Goal: Task Accomplishment & Management: Complete application form

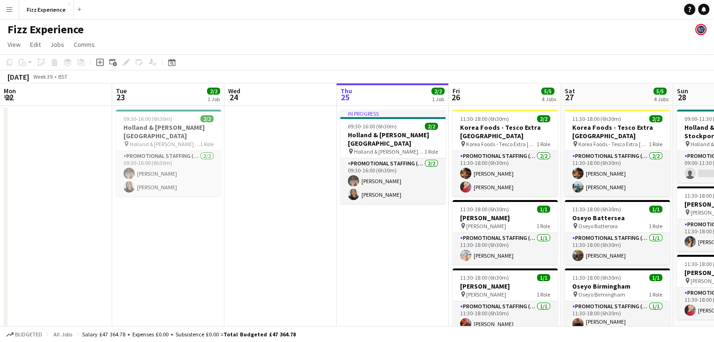
scroll to position [0, 292]
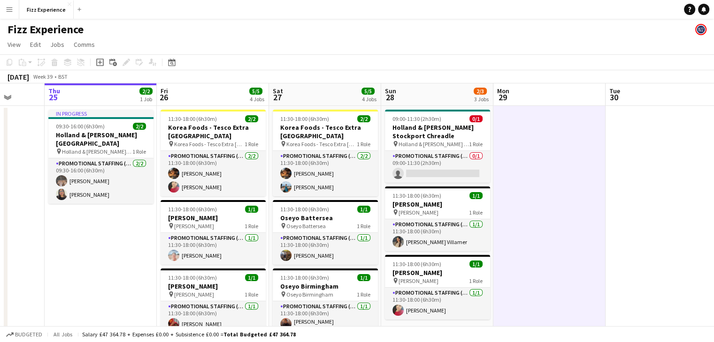
click at [9, 8] on app-icon "Menu" at bounding box center [10, 10] width 8 height 8
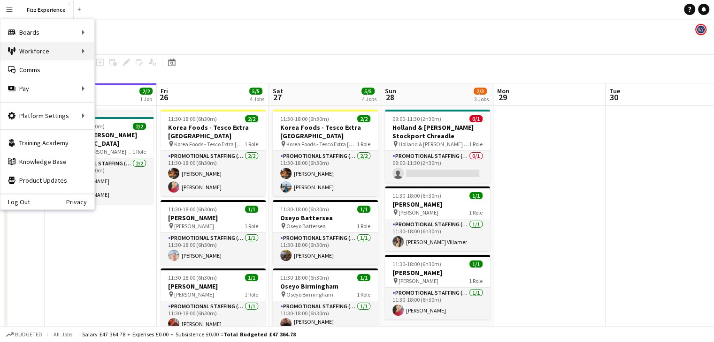
click at [41, 49] on div "Workforce Workforce" at bounding box center [47, 51] width 94 height 19
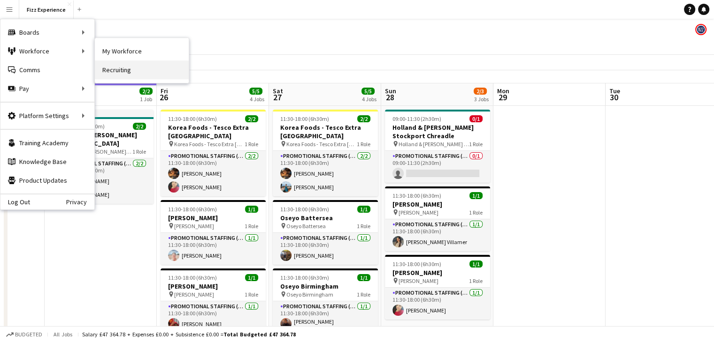
click at [119, 64] on link "Recruiting" at bounding box center [142, 70] width 94 height 19
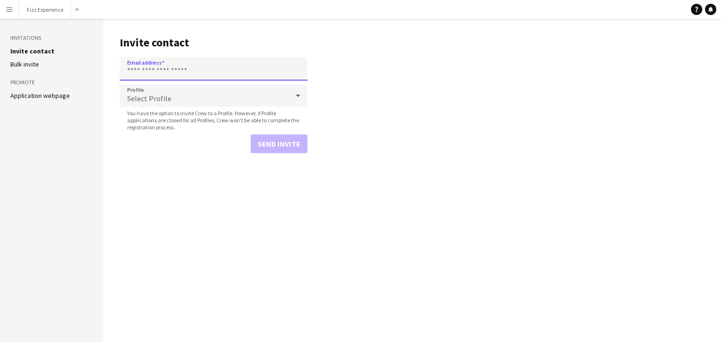
click at [157, 76] on input "Email address" at bounding box center [214, 68] width 188 height 23
paste input "**********"
type input "**********"
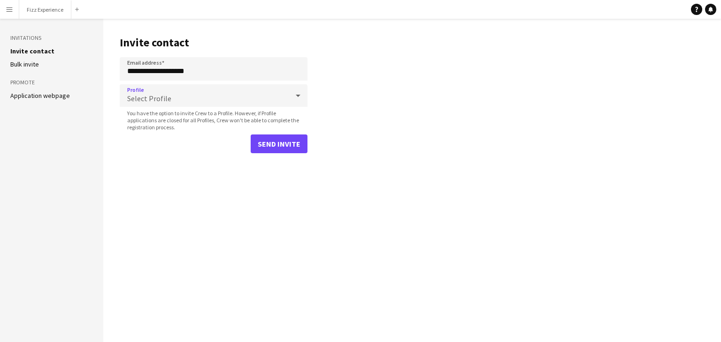
click at [202, 98] on div "Select Profile" at bounding box center [204, 95] width 169 height 23
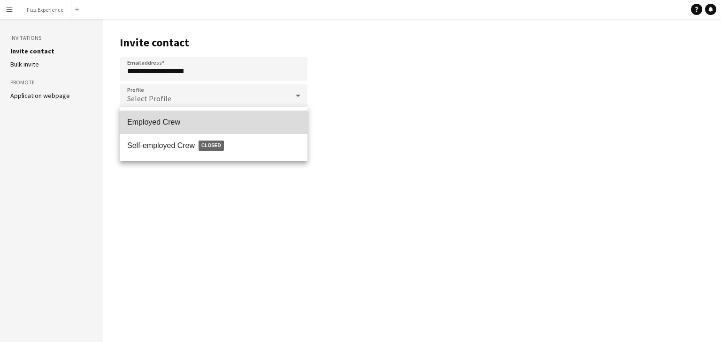
click at [185, 123] on span "Employed Crew" at bounding box center [213, 122] width 173 height 9
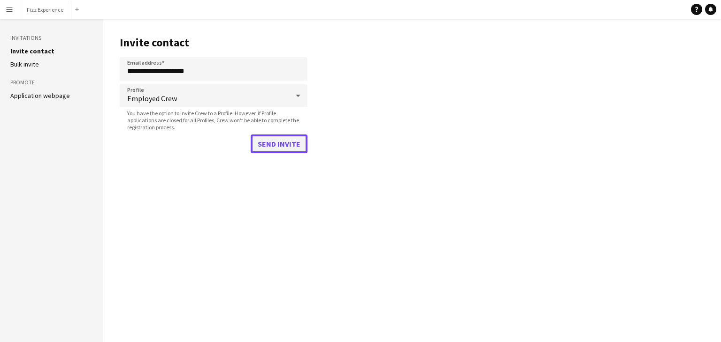
click at [266, 149] on button "Send invite" at bounding box center [279, 144] width 57 height 19
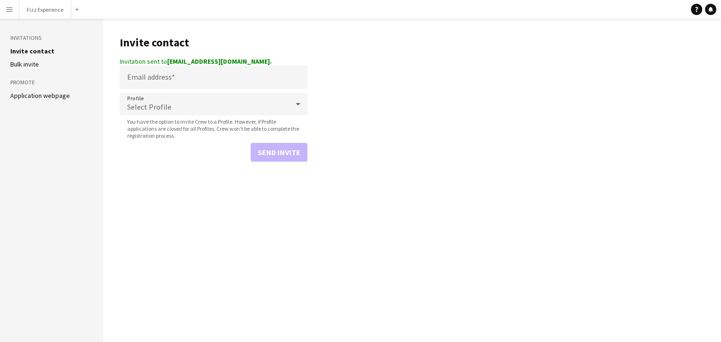
click at [7, 10] on app-icon "Menu" at bounding box center [10, 10] width 8 height 8
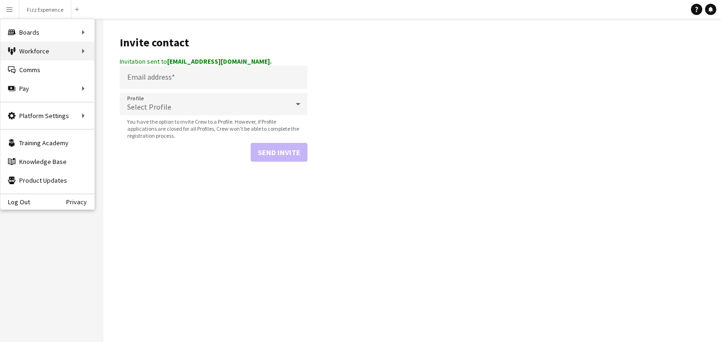
click at [75, 53] on div "Workforce Workforce" at bounding box center [47, 51] width 94 height 19
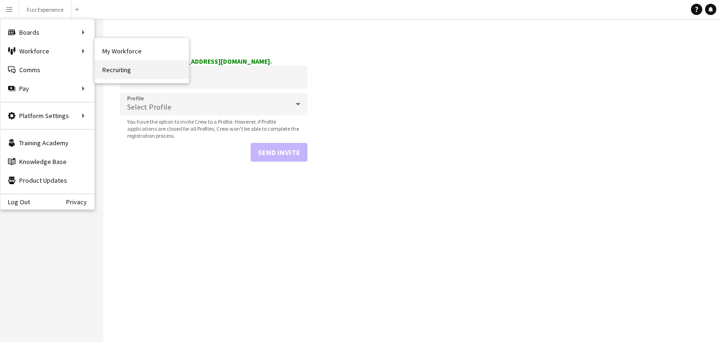
click at [116, 67] on link "Recruiting" at bounding box center [142, 70] width 94 height 19
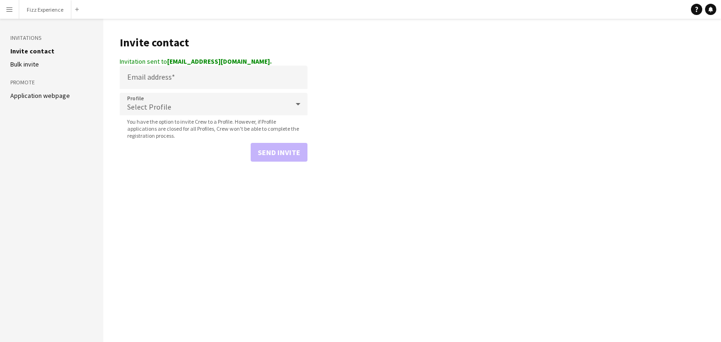
click at [3, 13] on button "Menu" at bounding box center [9, 9] width 19 height 19
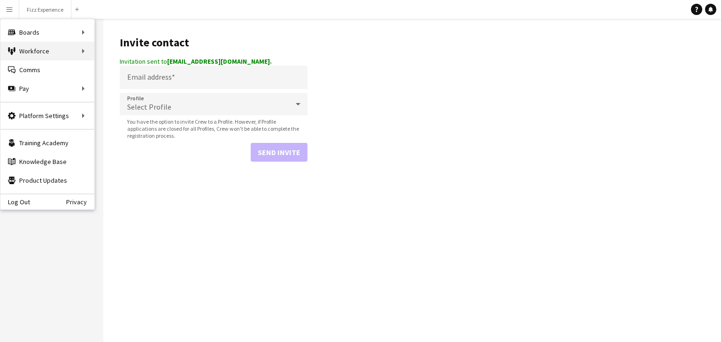
click at [74, 49] on div "Workforce Workforce" at bounding box center [47, 51] width 94 height 19
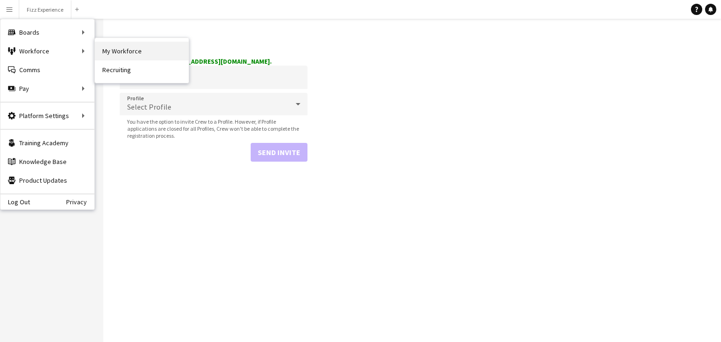
click at [114, 51] on link "My Workforce" at bounding box center [142, 51] width 94 height 19
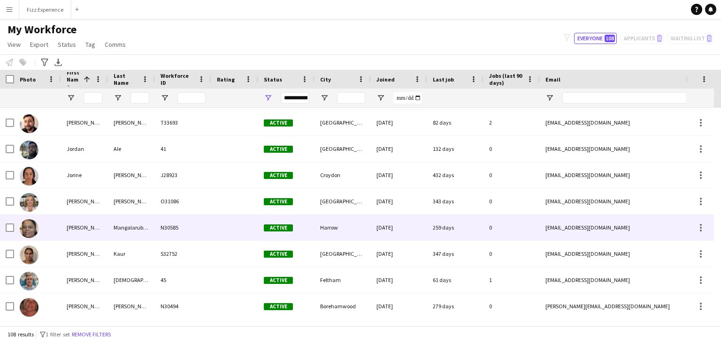
scroll to position [1031, 0]
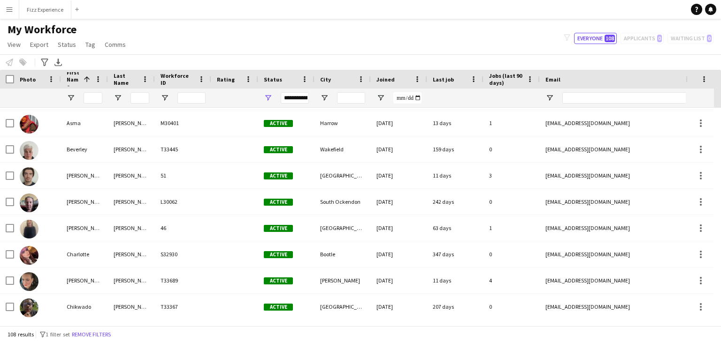
click at [551, 74] on div "Email" at bounding box center [627, 79] width 165 height 14
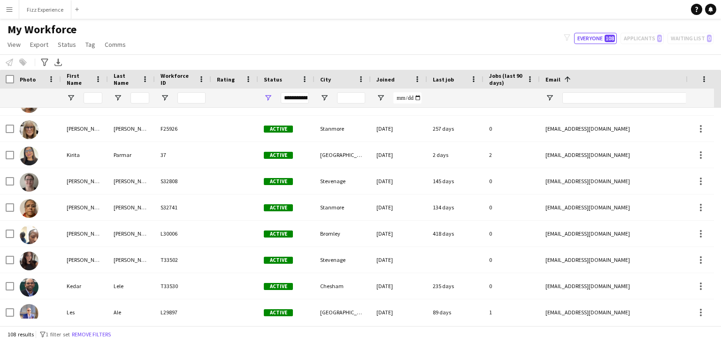
click at [560, 77] on span at bounding box center [565, 79] width 11 height 8
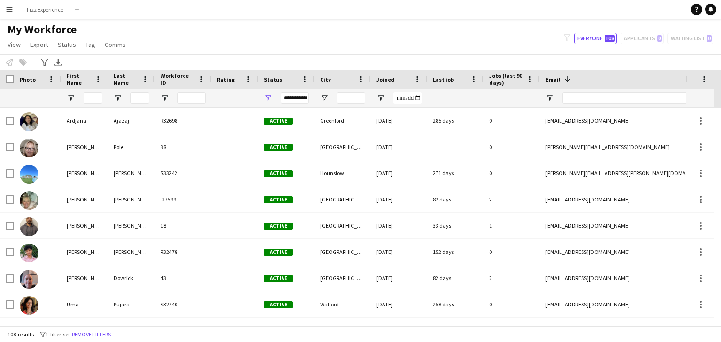
click at [71, 80] on span "First Name" at bounding box center [79, 79] width 24 height 14
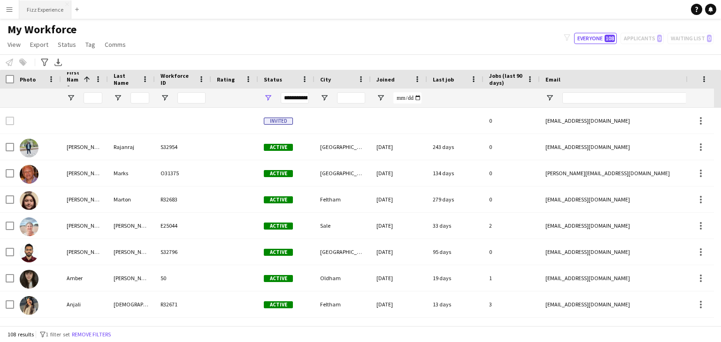
click at [45, 1] on button "Fizz Experience Close" at bounding box center [45, 9] width 52 height 18
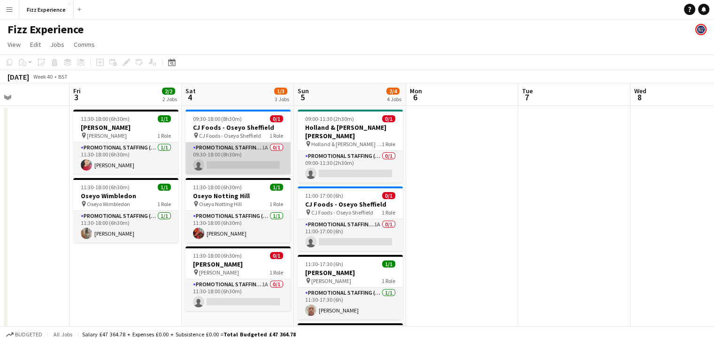
click at [252, 149] on app-card-role "Promotional Staffing (Brand Ambassadors) 1A 0/1 09:30-18:00 (8h30m) single-neut…" at bounding box center [237, 159] width 105 height 32
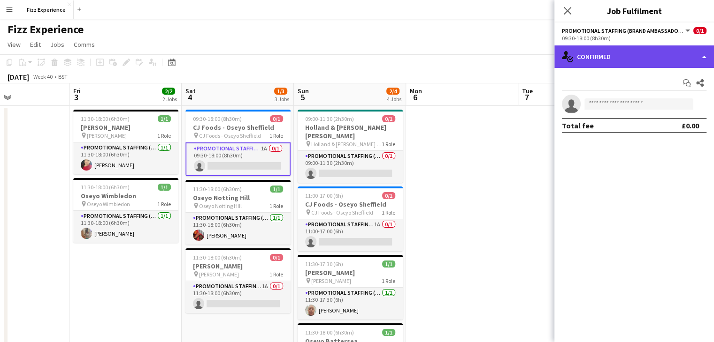
click at [608, 58] on div "single-neutral-actions-check-2 Confirmed" at bounding box center [634, 57] width 160 height 23
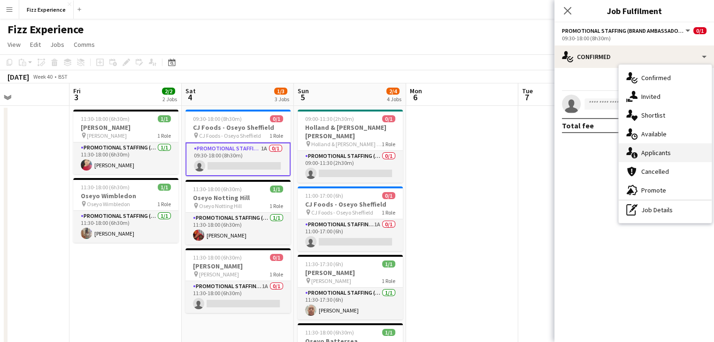
click at [651, 149] on span "Applicants" at bounding box center [656, 153] width 30 height 8
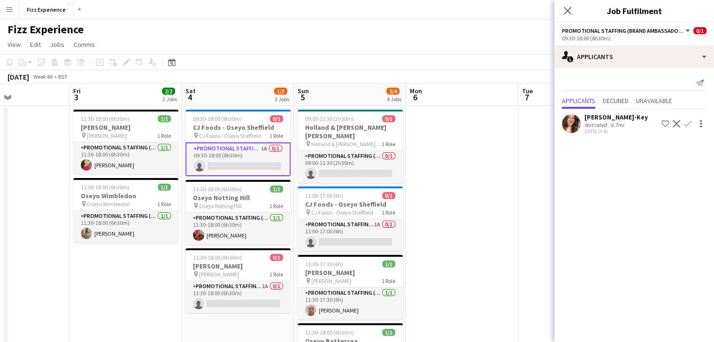
click at [688, 124] on app-icon "Confirm" at bounding box center [688, 124] width 8 height 8
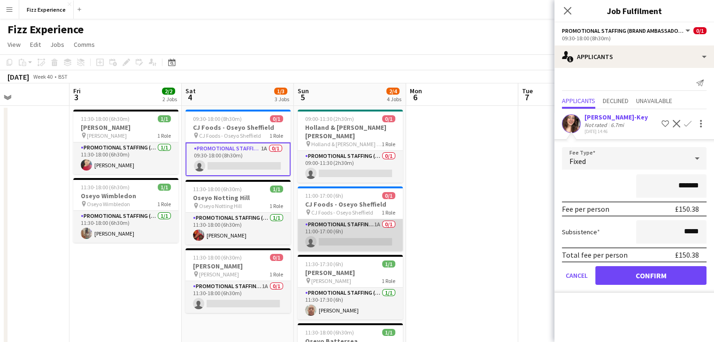
click at [371, 231] on app-card-role "Promotional Staffing (Brand Ambassadors) 1A 0/1 11:00-17:00 (6h) single-neutral…" at bounding box center [349, 236] width 105 height 32
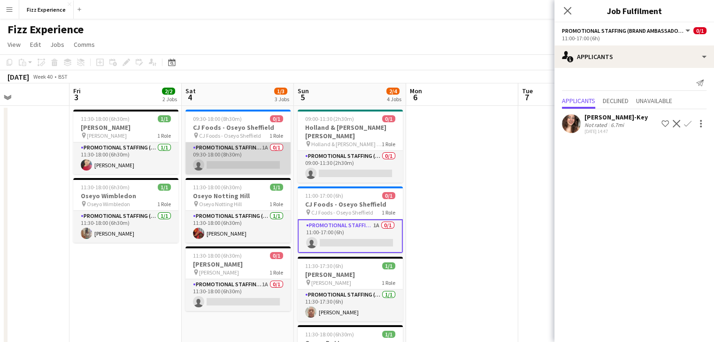
click at [260, 156] on app-card-role "Promotional Staffing (Brand Ambassadors) 1A 0/1 09:30-18:00 (8h30m) single-neut…" at bounding box center [237, 159] width 105 height 32
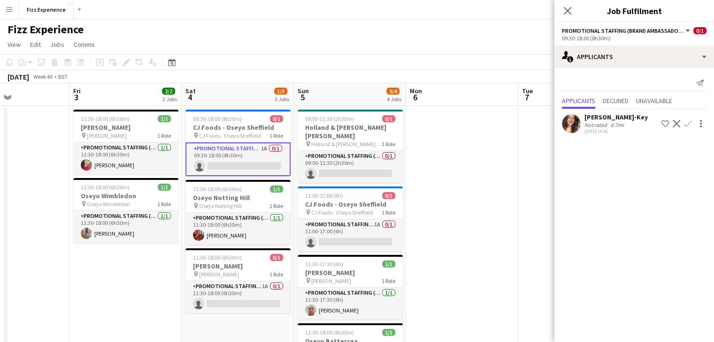
click at [690, 121] on app-icon "Confirm" at bounding box center [688, 124] width 8 height 8
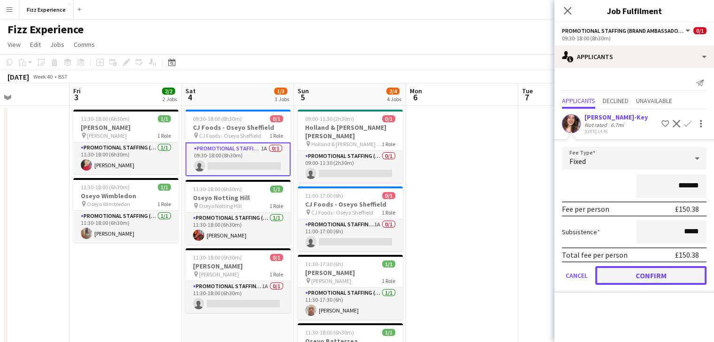
click at [639, 272] on button "Confirm" at bounding box center [650, 275] width 111 height 19
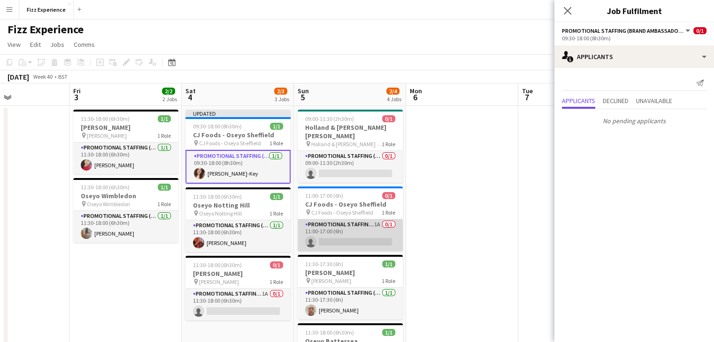
click at [367, 227] on app-card-role "Promotional Staffing (Brand Ambassadors) 1A 0/1 11:00-17:00 (6h) single-neutral…" at bounding box center [349, 236] width 105 height 32
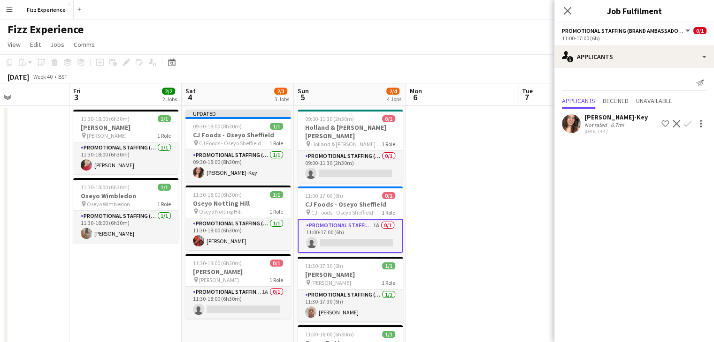
click at [685, 124] on app-icon "Confirm" at bounding box center [688, 124] width 8 height 8
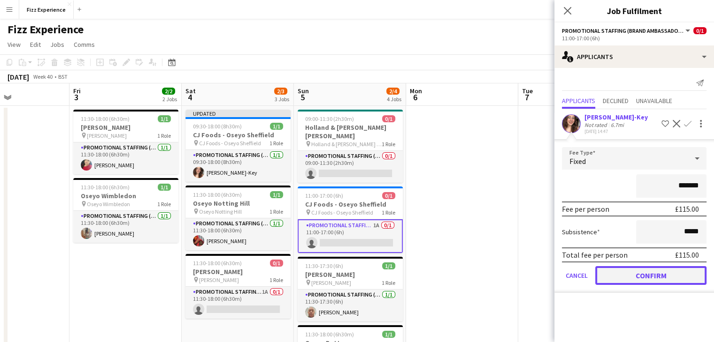
click at [623, 277] on button "Confirm" at bounding box center [650, 275] width 111 height 19
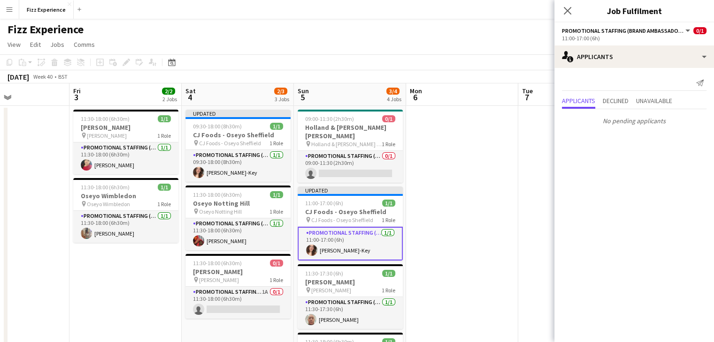
click at [477, 165] on app-date-cell at bounding box center [462, 265] width 112 height 318
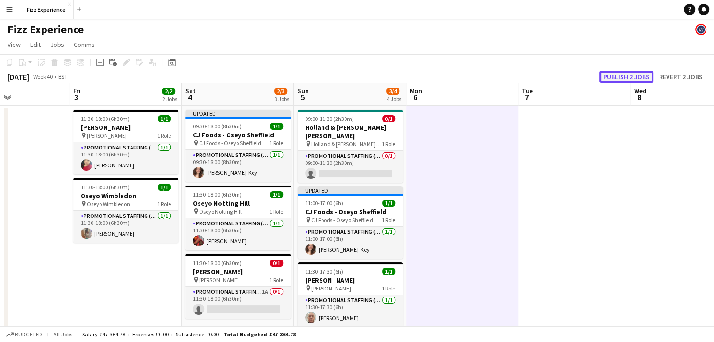
click at [617, 80] on button "Publish 2 jobs" at bounding box center [626, 77] width 54 height 12
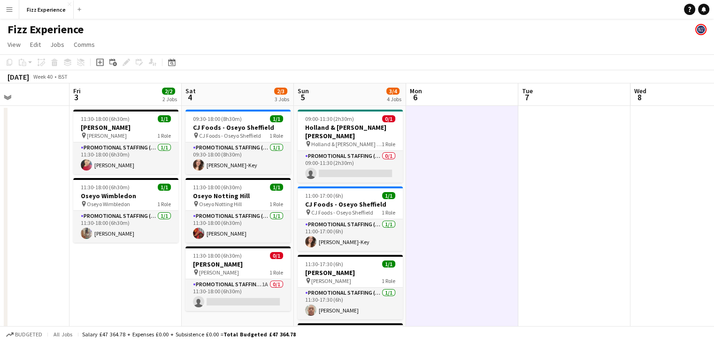
click at [488, 202] on app-date-cell at bounding box center [462, 266] width 112 height 320
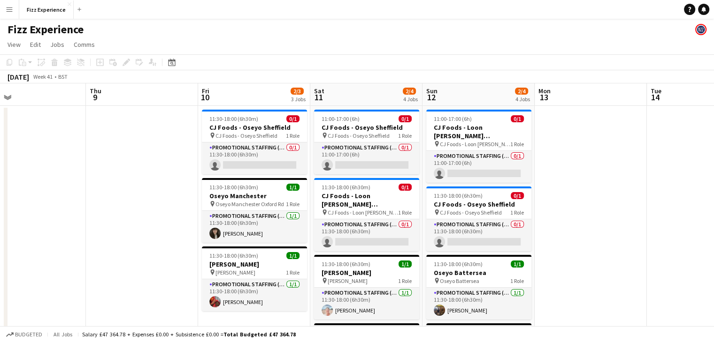
click at [452, 214] on span "CJ Foods - Oseyo Sheffield" at bounding box center [471, 212] width 62 height 7
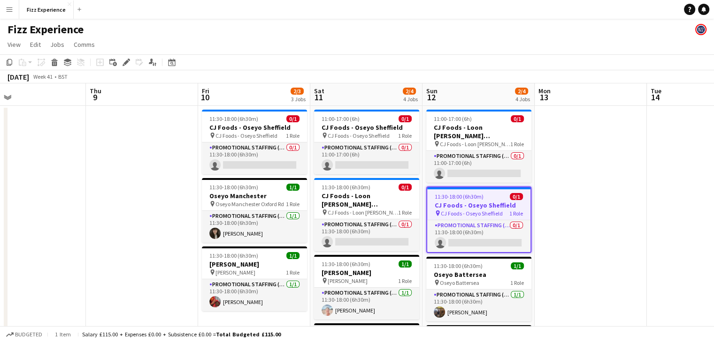
click at [167, 187] on app-date-cell at bounding box center [142, 265] width 112 height 318
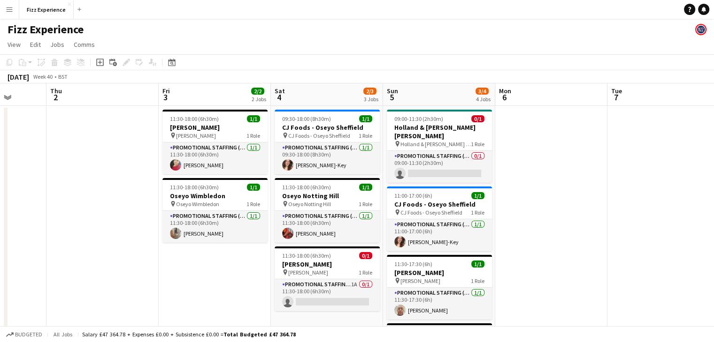
click at [8, 10] on app-icon "Menu" at bounding box center [10, 10] width 8 height 8
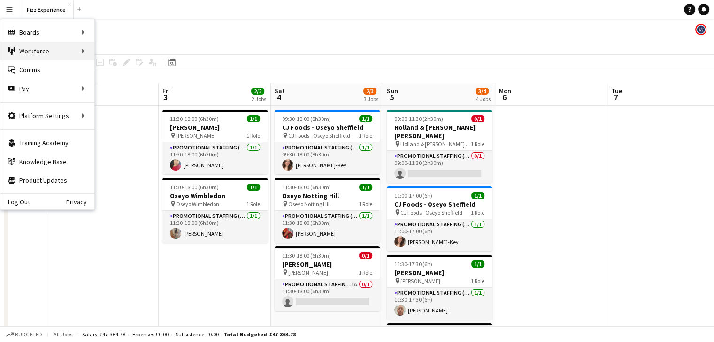
click at [37, 51] on div "Workforce Workforce" at bounding box center [47, 51] width 94 height 19
click at [122, 52] on link "My Workforce" at bounding box center [142, 51] width 94 height 19
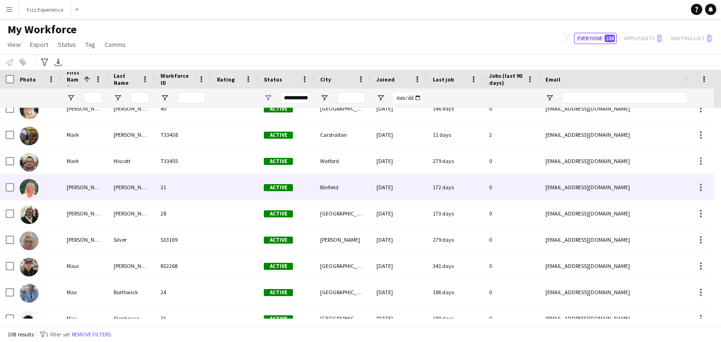
scroll to position [1621, 0]
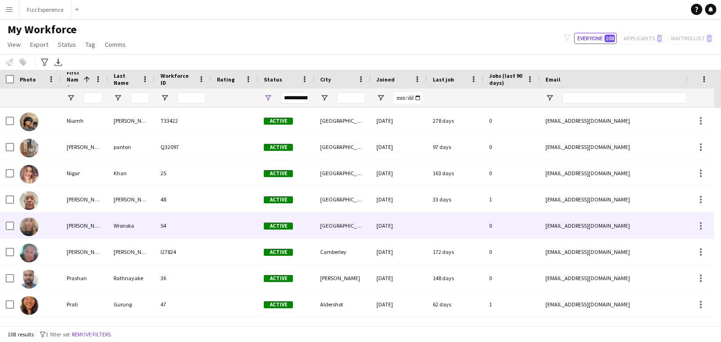
click at [87, 231] on div "[PERSON_NAME]" at bounding box center [84, 226] width 47 height 26
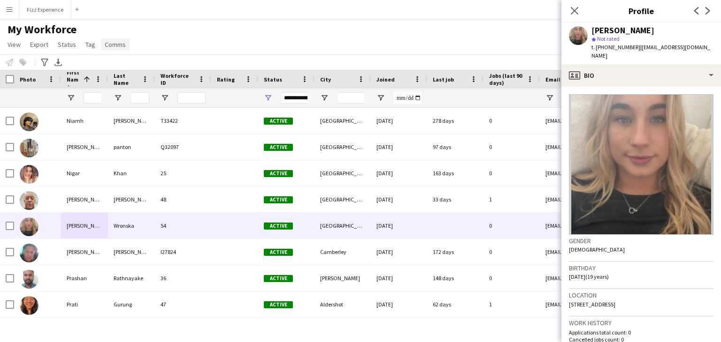
click at [116, 45] on span "Comms" at bounding box center [115, 44] width 21 height 8
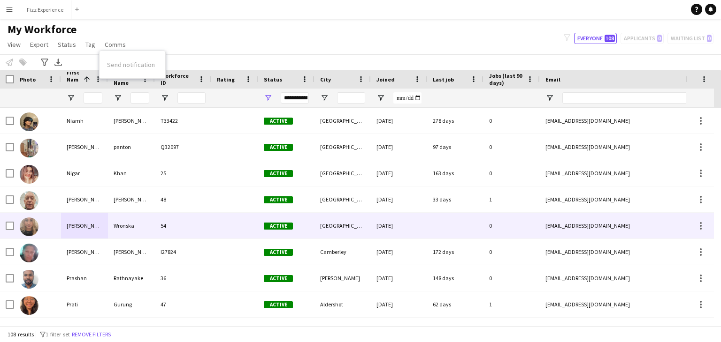
click at [186, 227] on div "54" at bounding box center [183, 226] width 56 height 26
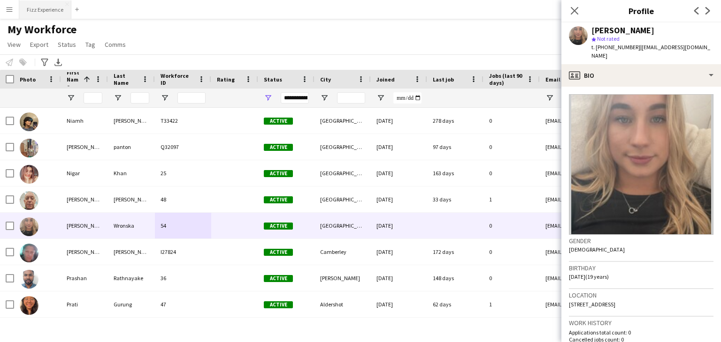
click at [38, 14] on button "Fizz Experience Close" at bounding box center [45, 9] width 52 height 18
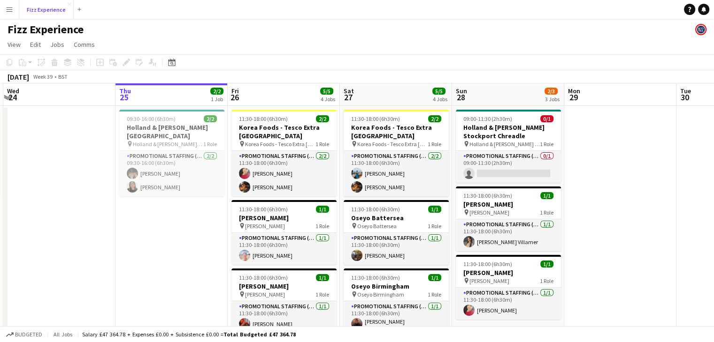
scroll to position [0, 221]
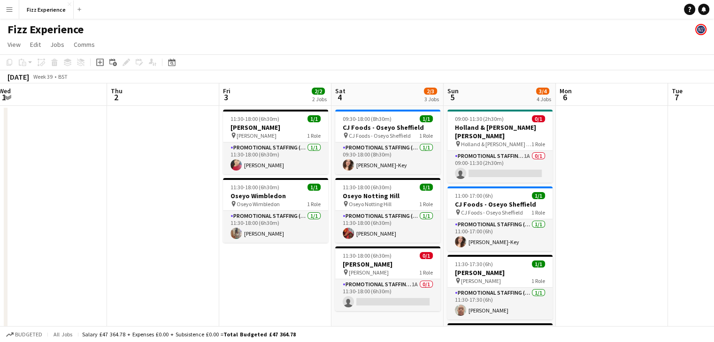
scroll to position [0, 235]
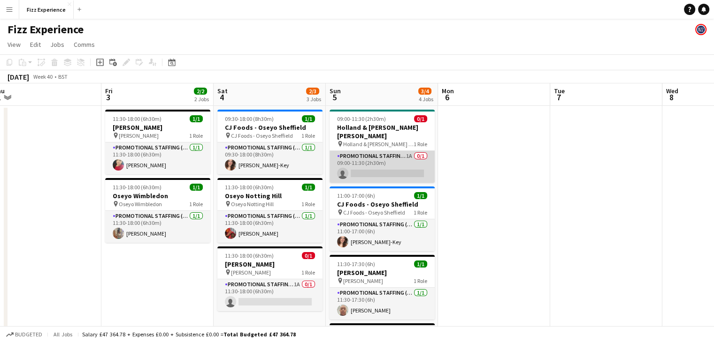
click at [401, 158] on app-card-role "Promotional Staffing (Brand Ambassadors) 1A 0/1 09:00-11:30 (2h30m) single-neut…" at bounding box center [381, 167] width 105 height 32
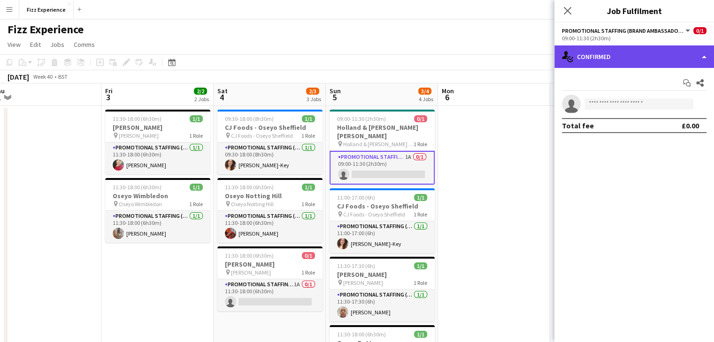
click at [639, 59] on div "single-neutral-actions-check-2 Confirmed" at bounding box center [634, 57] width 160 height 23
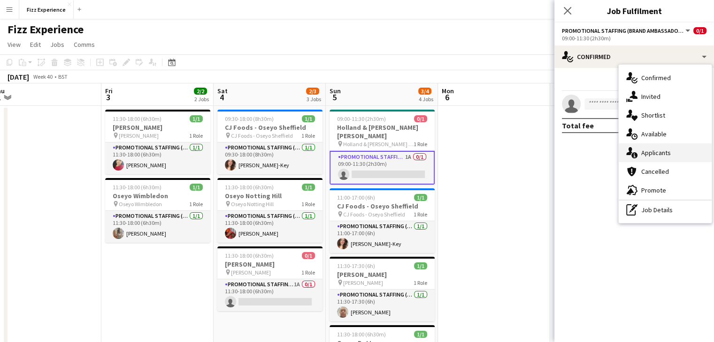
click at [651, 152] on span "Applicants" at bounding box center [656, 153] width 30 height 8
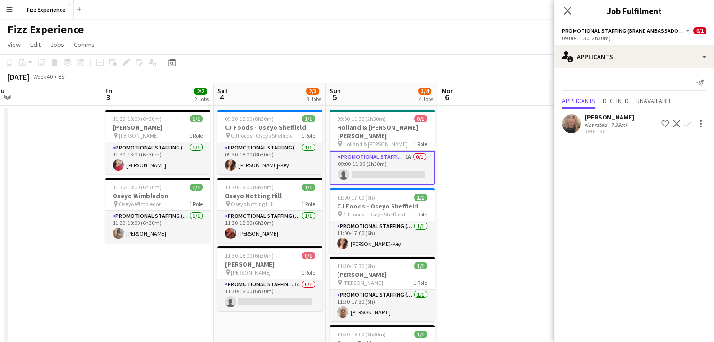
click at [685, 122] on app-icon "Confirm" at bounding box center [688, 124] width 8 height 8
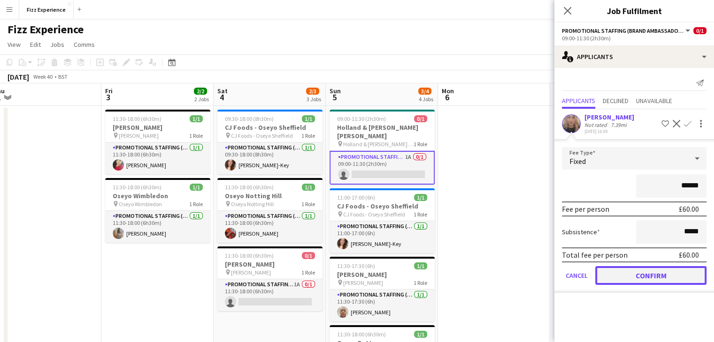
click at [624, 278] on button "Confirm" at bounding box center [650, 275] width 111 height 19
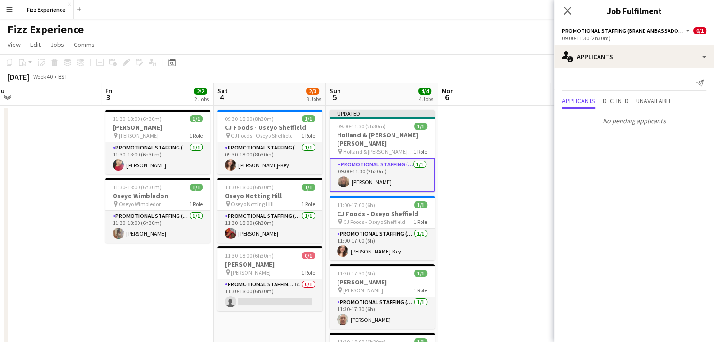
click at [510, 185] on app-date-cell at bounding box center [494, 265] width 112 height 318
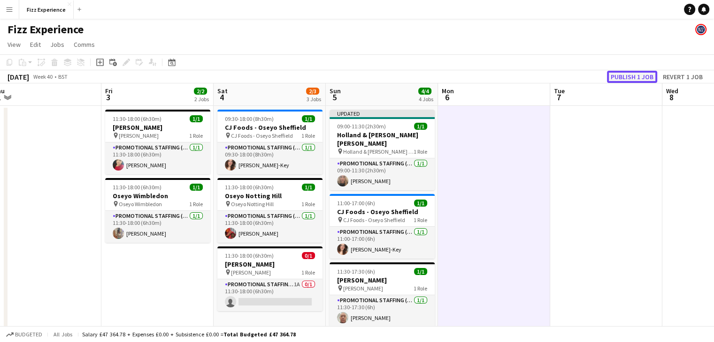
click at [622, 74] on button "Publish 1 job" at bounding box center [632, 77] width 50 height 12
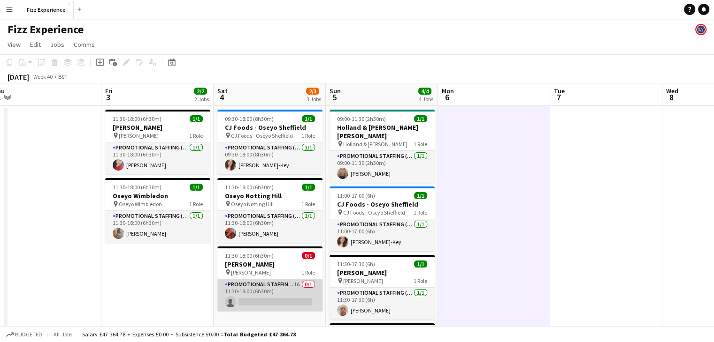
click at [286, 291] on app-card-role "Promotional Staffing (Brand Ambassadors) 1A 0/1 11:30-18:00 (6h30m) single-neut…" at bounding box center [269, 296] width 105 height 32
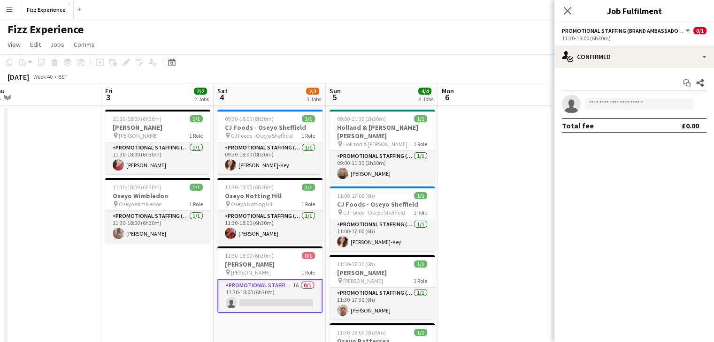
click at [491, 225] on app-date-cell at bounding box center [494, 265] width 112 height 318
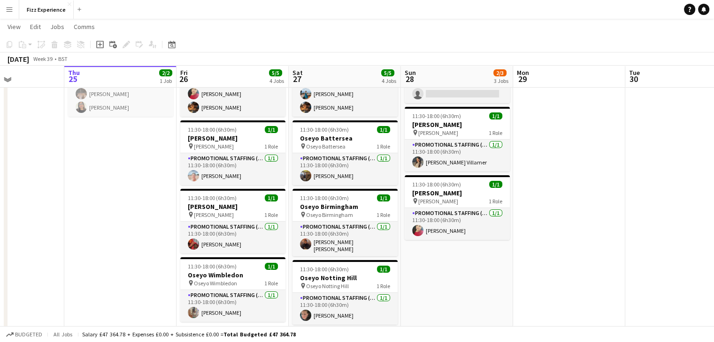
scroll to position [0, 0]
